Goal: Obtain resource: Obtain resource

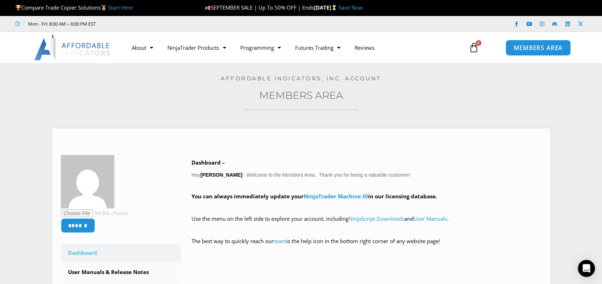
click at [530, 47] on span "MEMBERS AREA" at bounding box center [538, 48] width 49 height 6
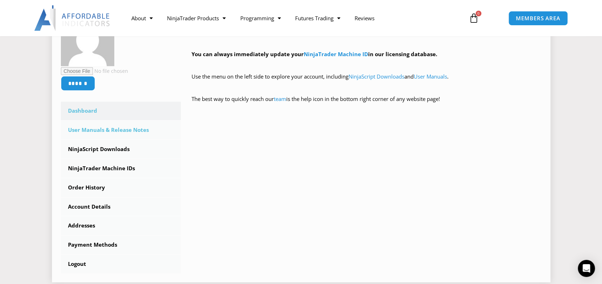
click at [108, 130] on link "User Manuals & Release Notes" at bounding box center [121, 130] width 120 height 19
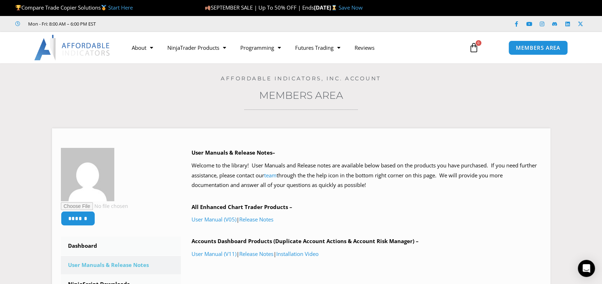
scroll to position [71, 0]
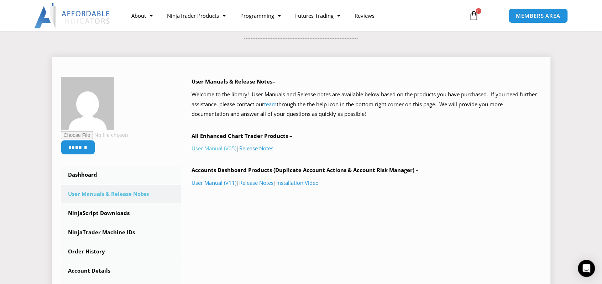
click at [214, 148] on link "User Manual (V05)" at bounding box center [213, 148] width 45 height 7
